Goal: Task Accomplishment & Management: Complete application form

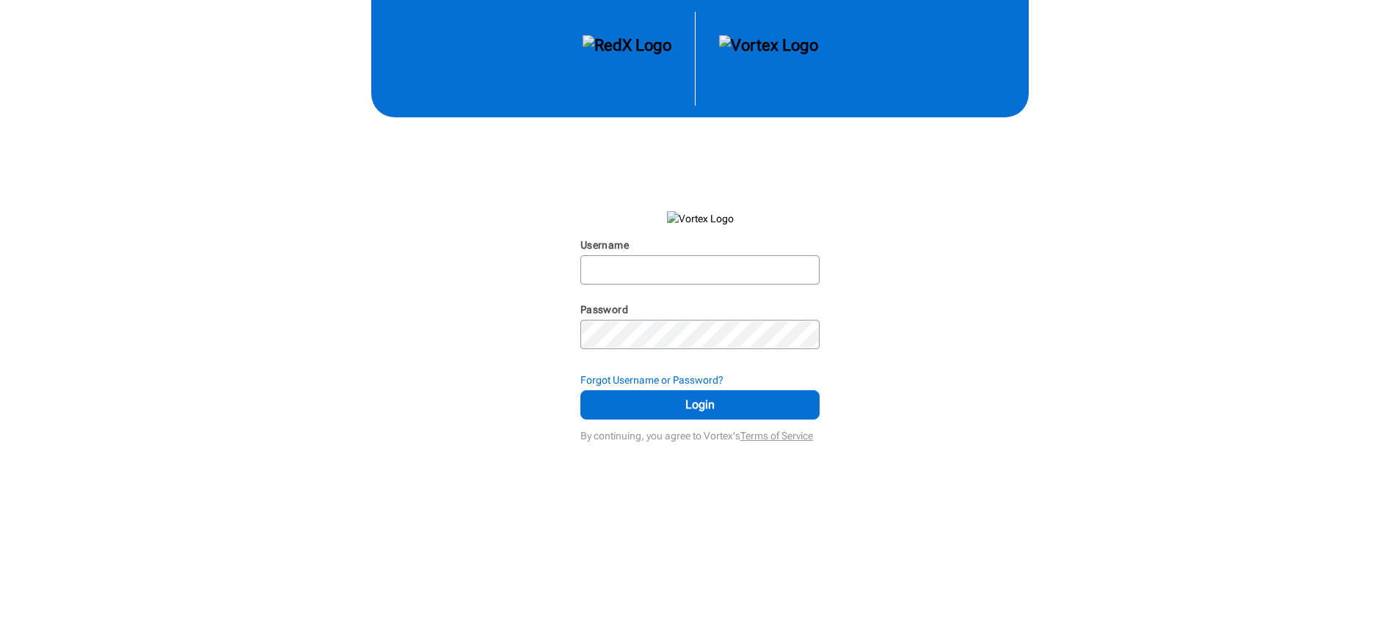
type input "rtrmarketing"
